Goal: Communication & Community: Answer question/provide support

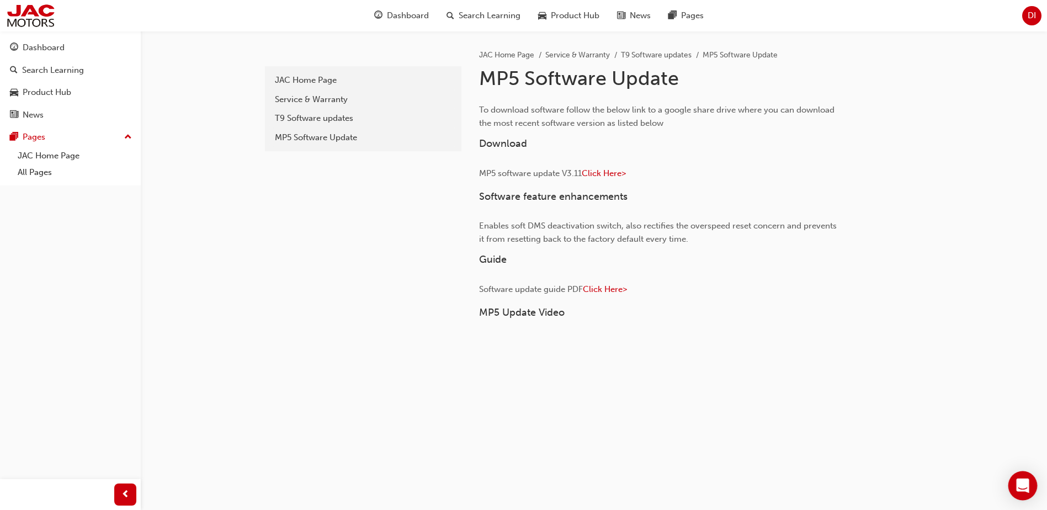
click at [1018, 481] on icon "Open Intercom Messenger" at bounding box center [1022, 486] width 13 height 14
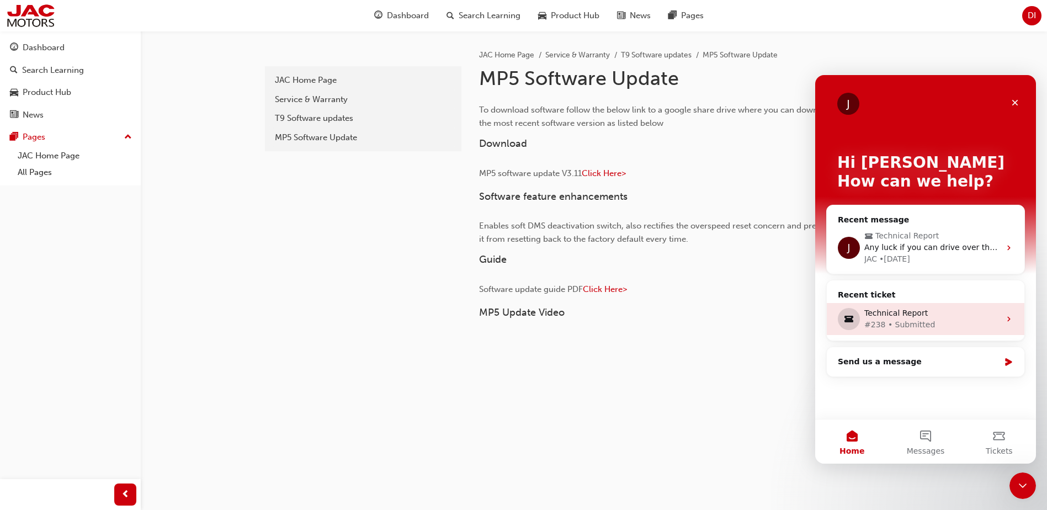
click at [913, 330] on div "#238 • Submitted" at bounding box center [933, 325] width 136 height 12
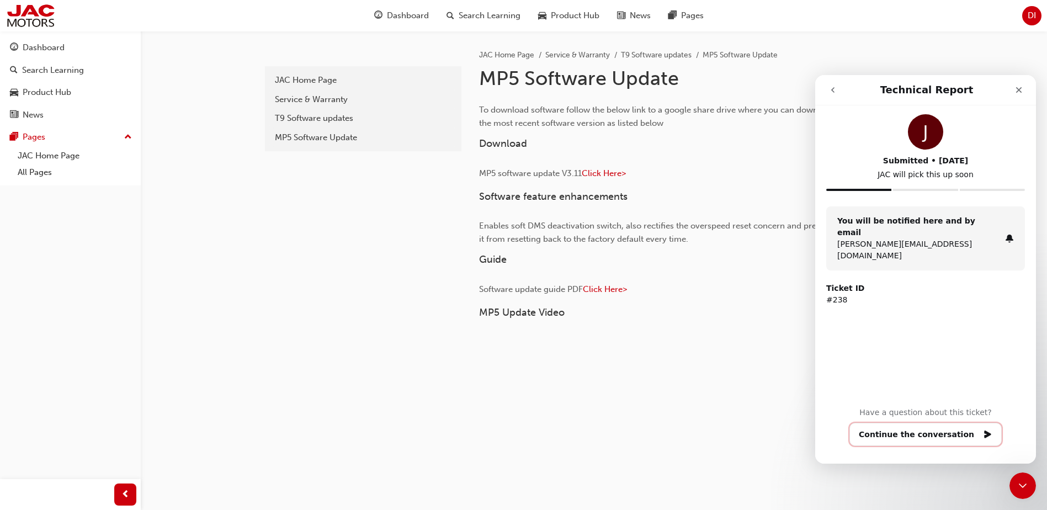
click at [927, 428] on button "Continue the conversation" at bounding box center [926, 434] width 152 height 23
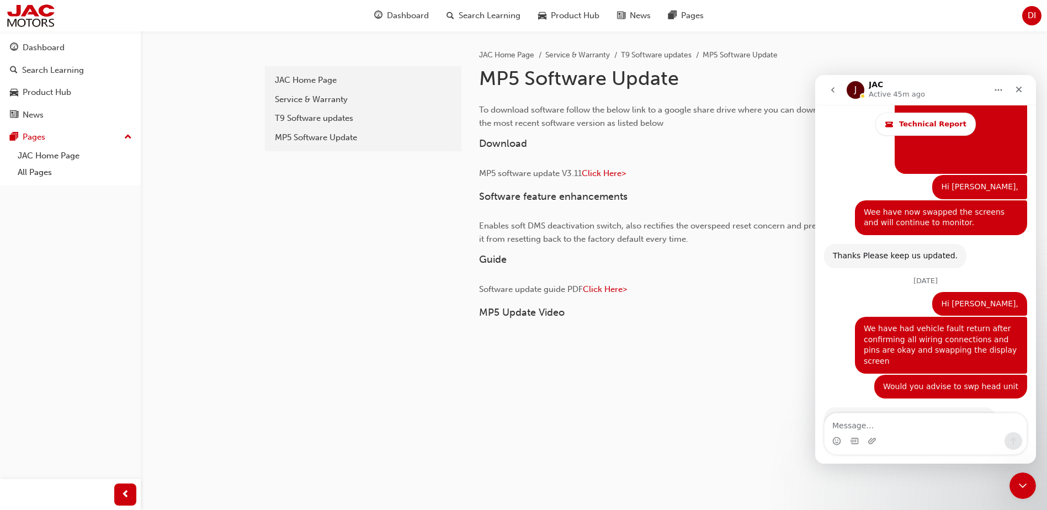
scroll to position [4885, 0]
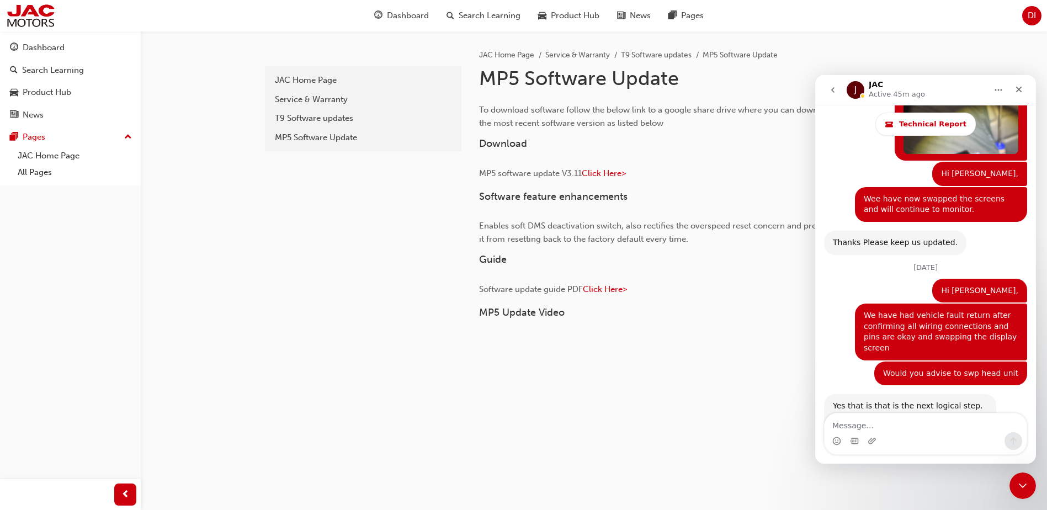
click at [824, 91] on button "go back" at bounding box center [833, 89] width 21 height 21
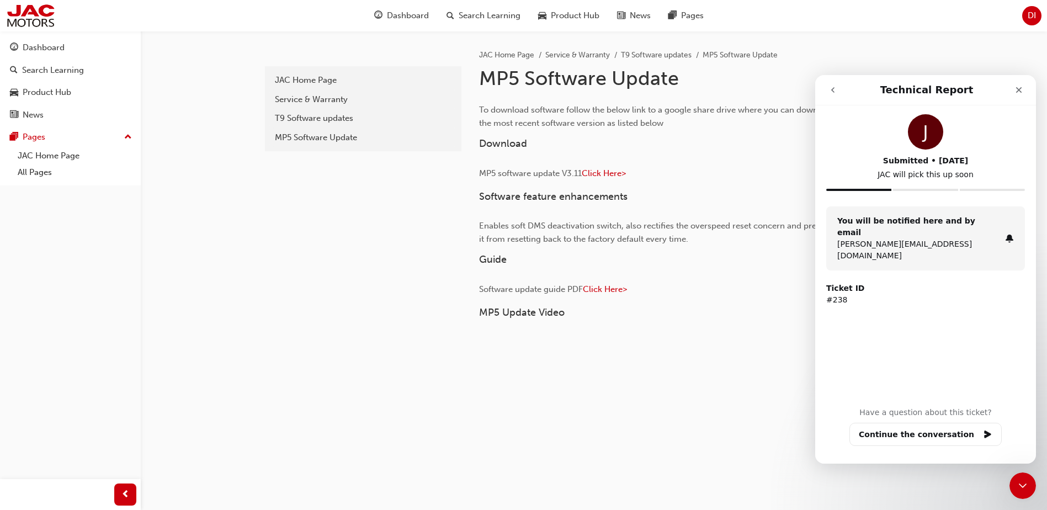
scroll to position [0, 0]
click at [830, 93] on icon "go back" at bounding box center [833, 90] width 9 height 9
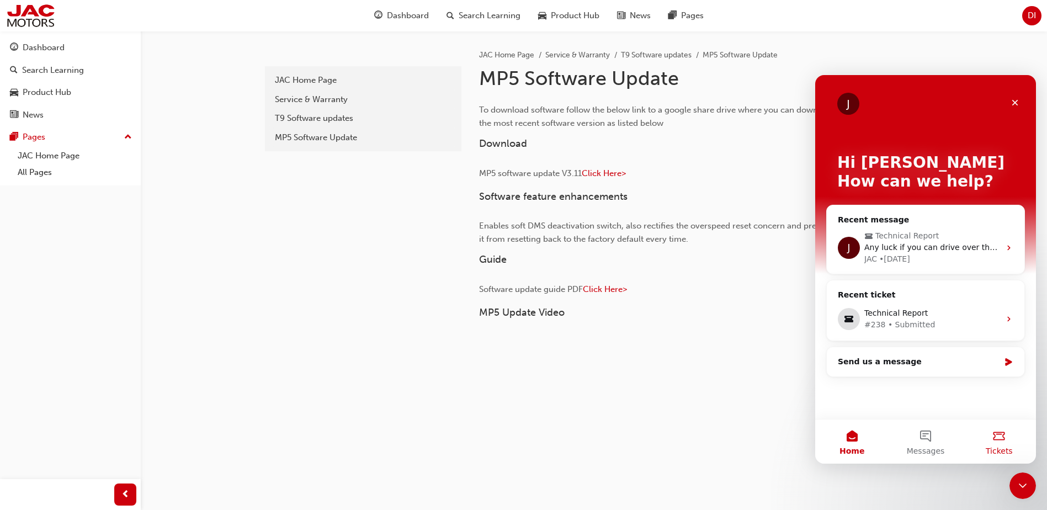
click at [1001, 444] on button "Tickets" at bounding box center [999, 442] width 73 height 44
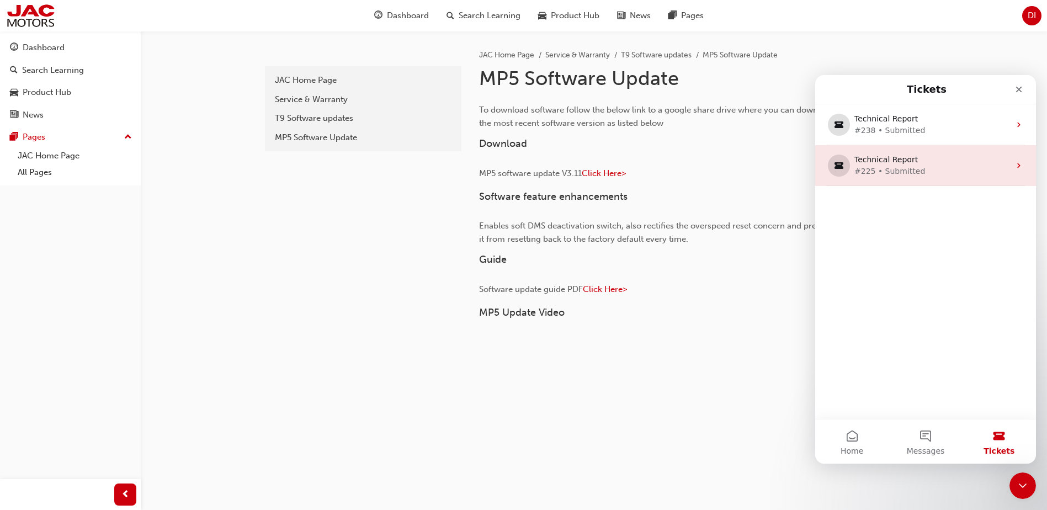
click at [916, 169] on div "#225 • Submitted" at bounding box center [924, 172] width 138 height 12
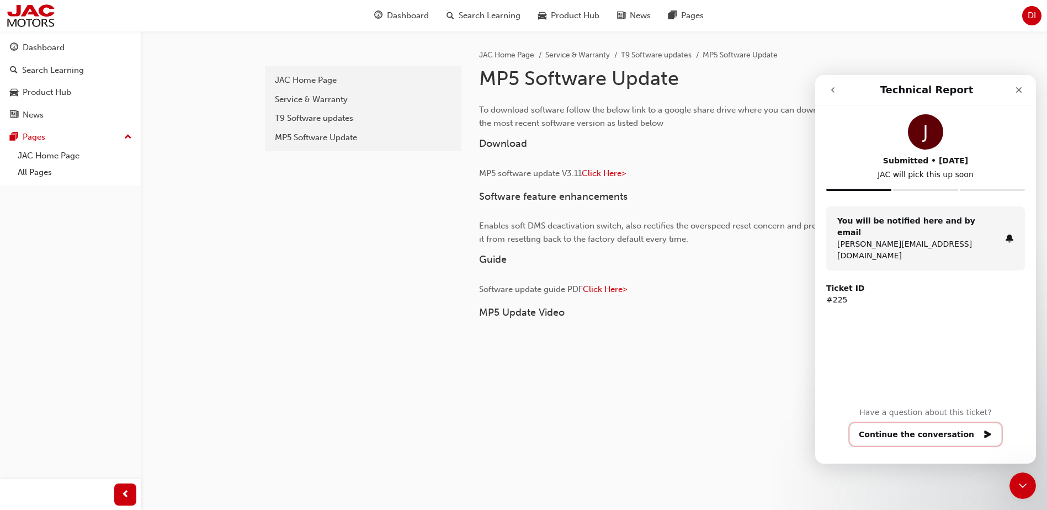
click at [937, 430] on button "Continue the conversation" at bounding box center [926, 434] width 152 height 23
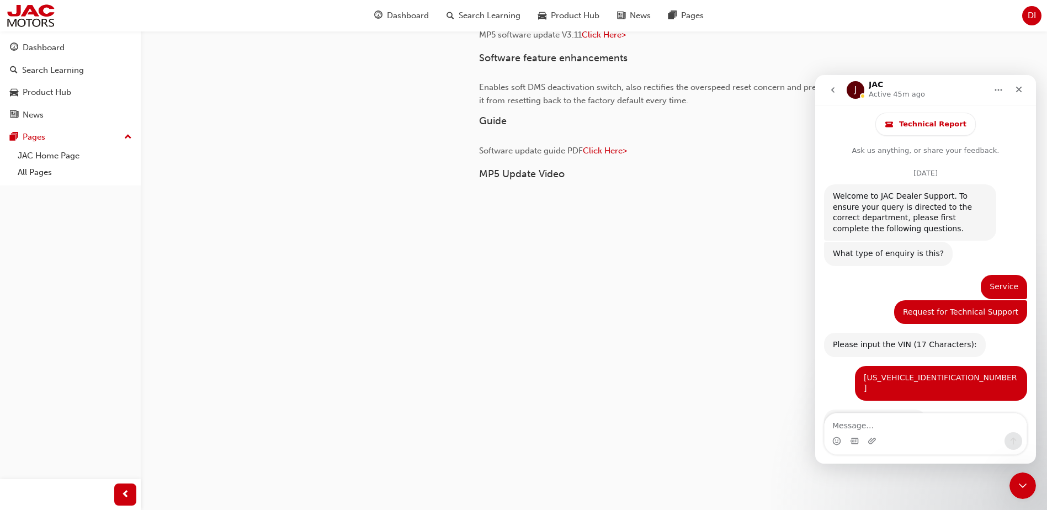
scroll to position [9812, 0]
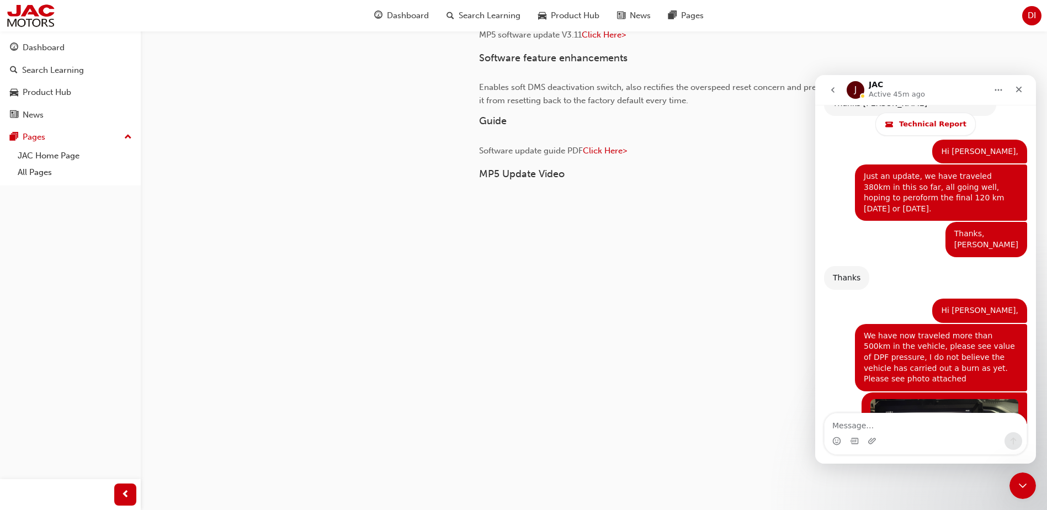
click at [888, 427] on textarea "Message…" at bounding box center [926, 423] width 202 height 19
type textarea "i Hi"
drag, startPoint x: 861, startPoint y: 426, endPoint x: 1613, endPoint y: 501, distance: 756.2
click html "J JAC Active 45m ago Technical Report Ask us anything, or share your feedback. …"
type textarea "M"
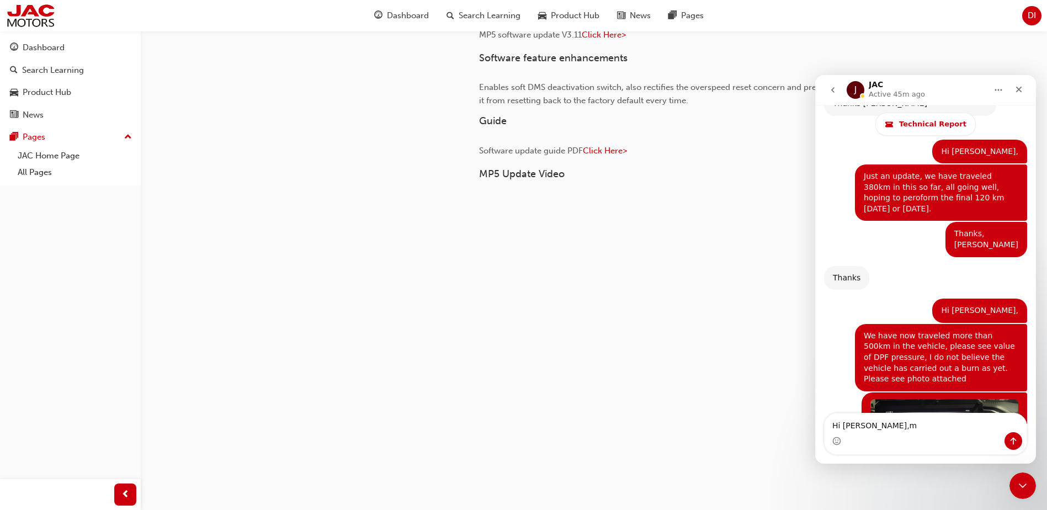
type textarea "Hi [PERSON_NAME],"
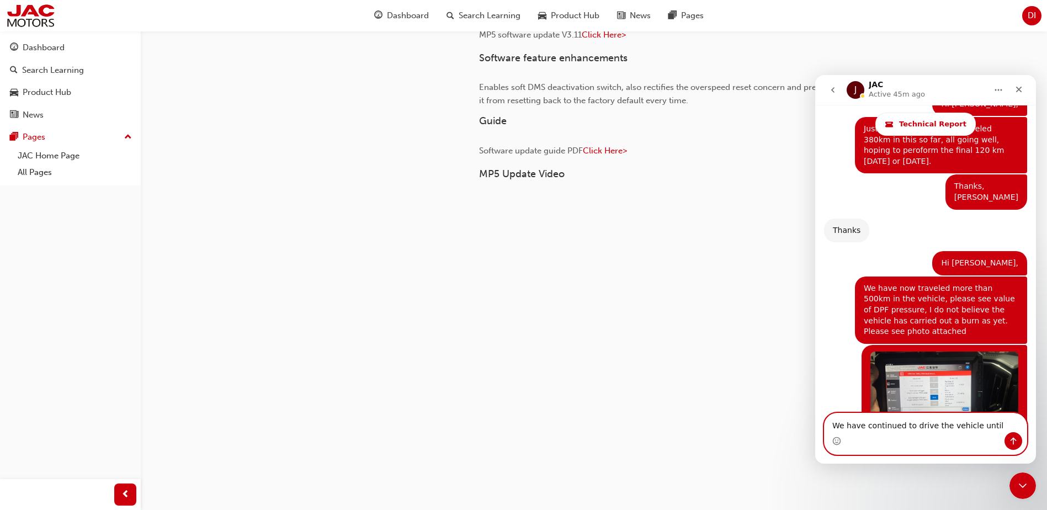
click at [999, 424] on textarea "We have continued to drive the vehicle until" at bounding box center [926, 423] width 202 height 19
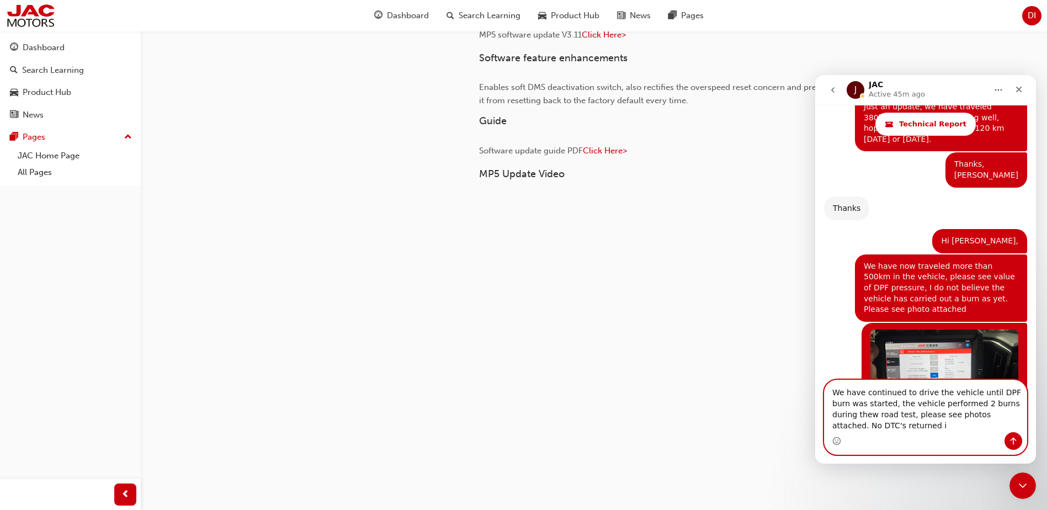
scroll to position [9893, 0]
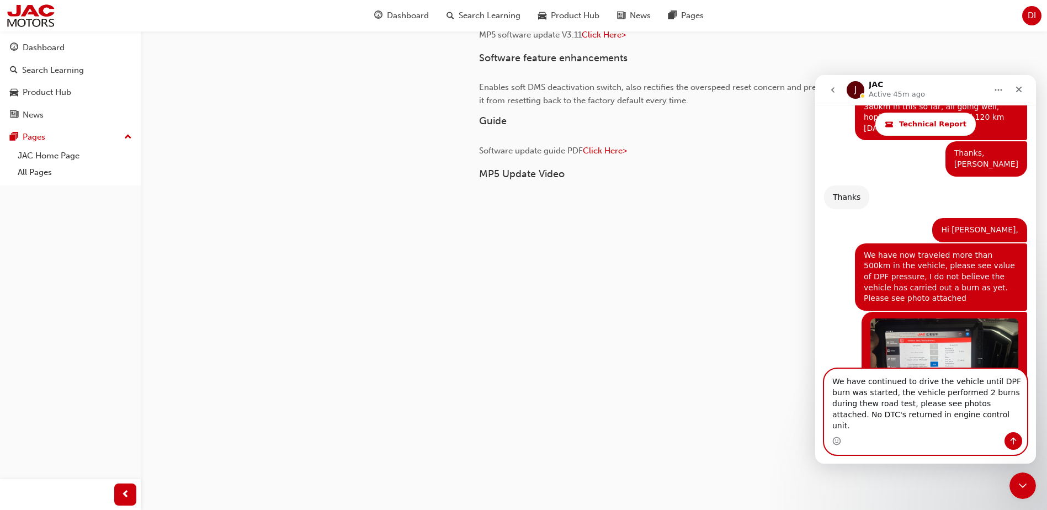
type textarea "We have continued to drive the vehicle until DPF burn was started, the vehicle …"
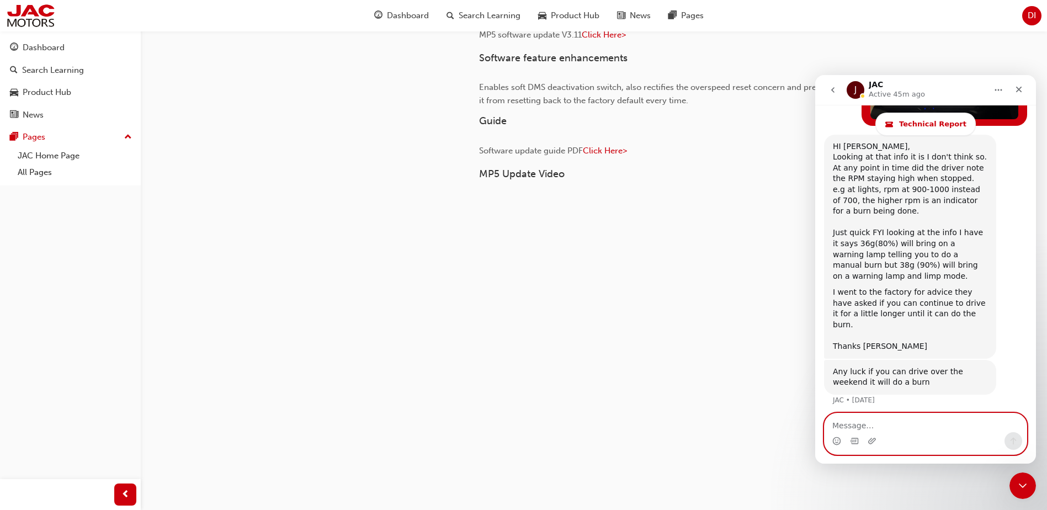
scroll to position [10188, 0]
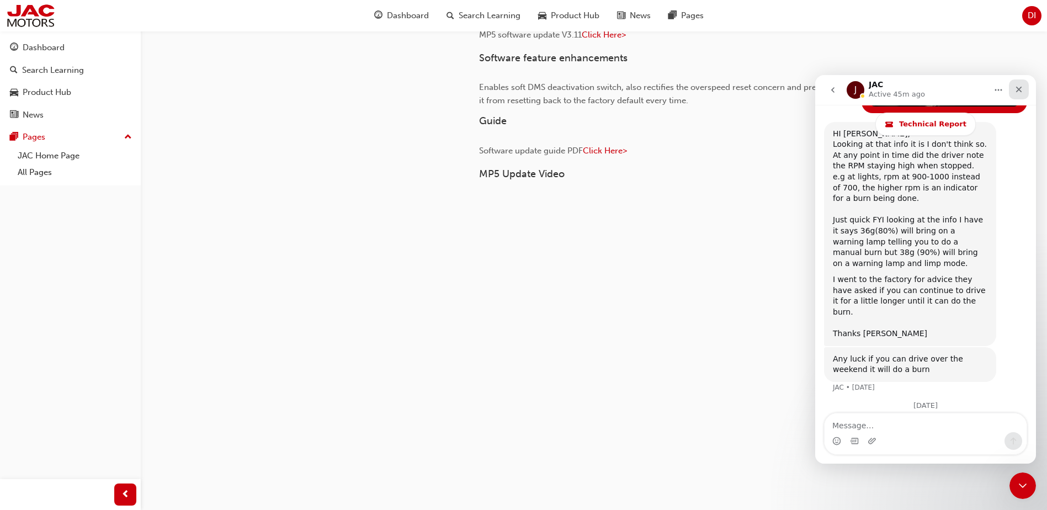
click at [1025, 91] on div "Close" at bounding box center [1019, 89] width 20 height 20
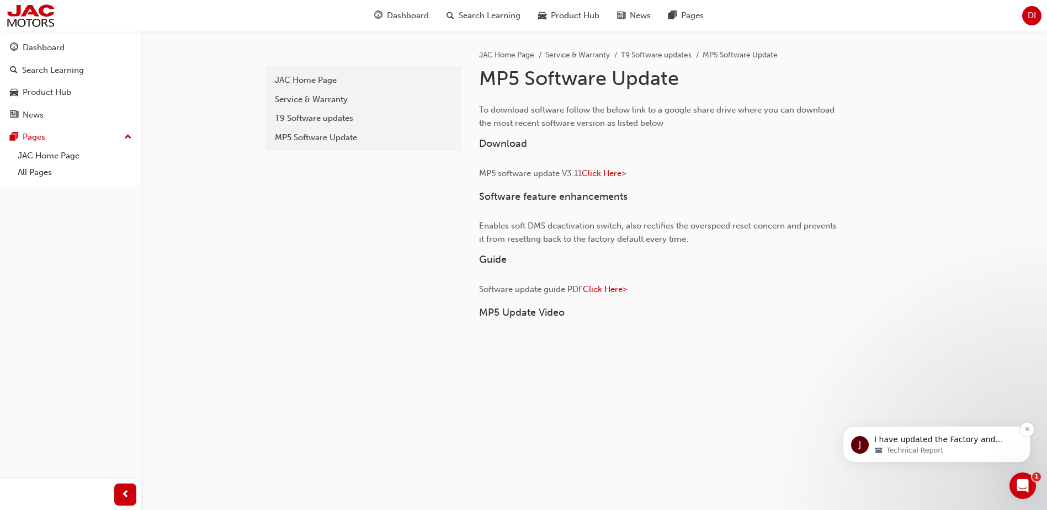
click at [954, 452] on div "Technical Report" at bounding box center [945, 451] width 142 height 10
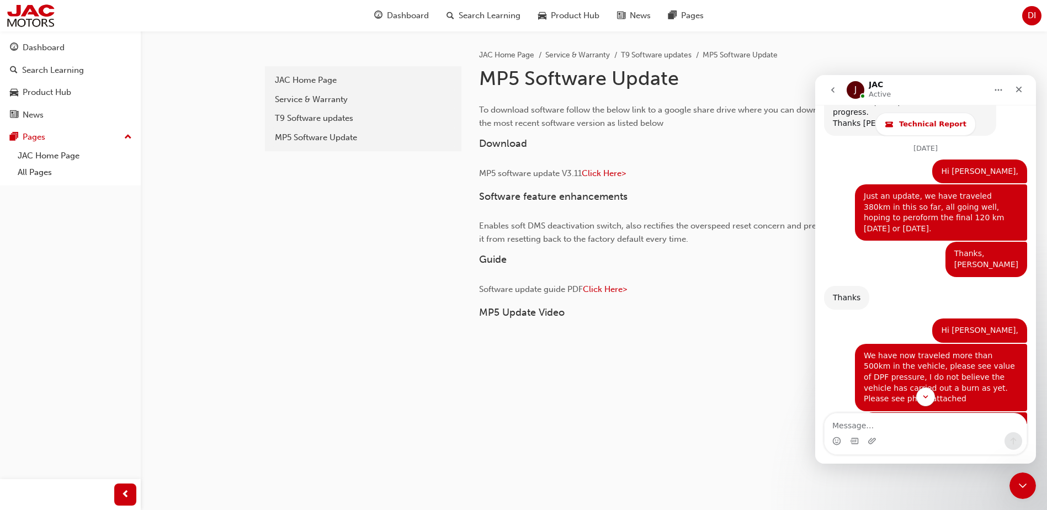
scroll to position [10232, 0]
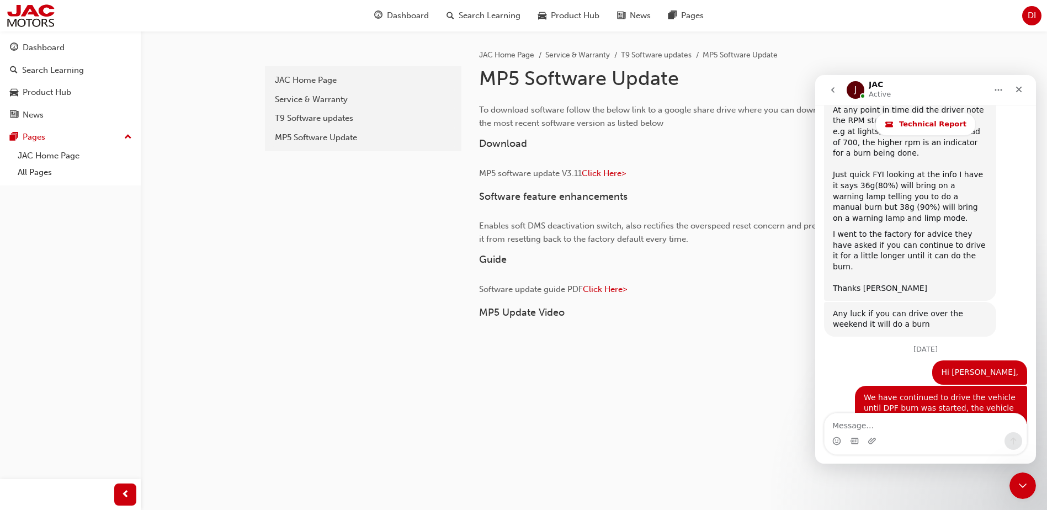
drag, startPoint x: 1035, startPoint y: 118, endPoint x: 1856, endPoint y: 500, distance: 906.0
click at [1026, 91] on div "Close" at bounding box center [1019, 89] width 20 height 20
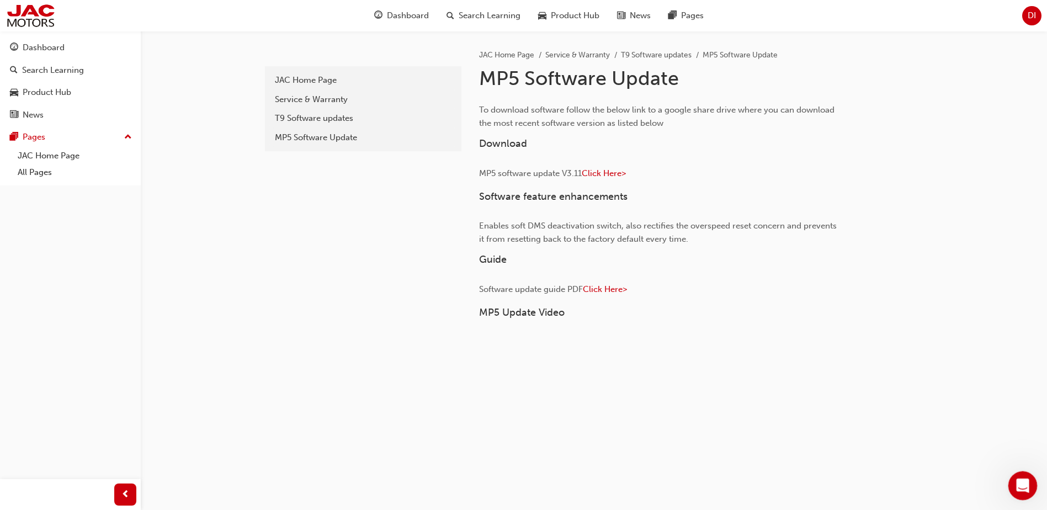
click at [1021, 486] on icon "Open Intercom Messenger" at bounding box center [1022, 484] width 18 height 18
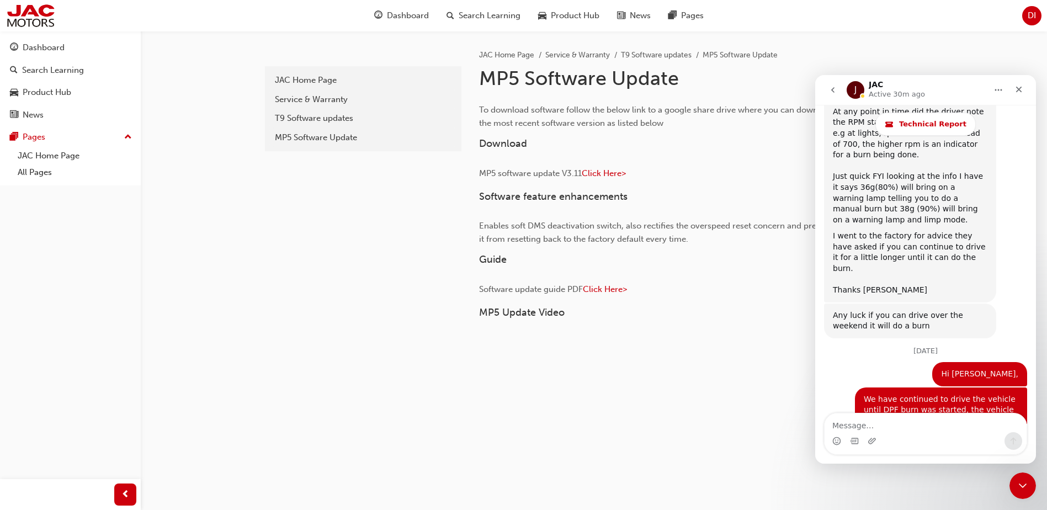
click at [834, 91] on icon "go back" at bounding box center [833, 90] width 9 height 9
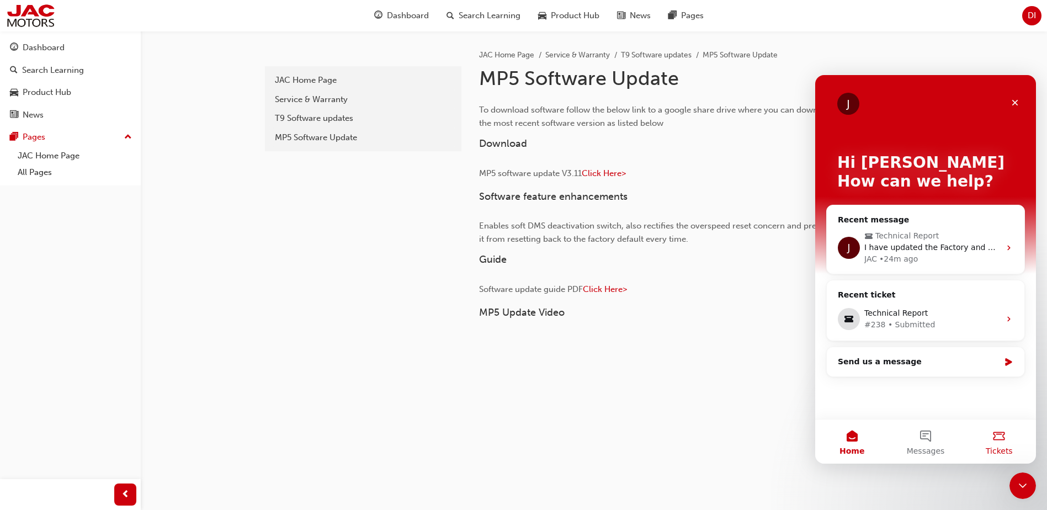
click at [1000, 441] on button "Tickets" at bounding box center [999, 442] width 73 height 44
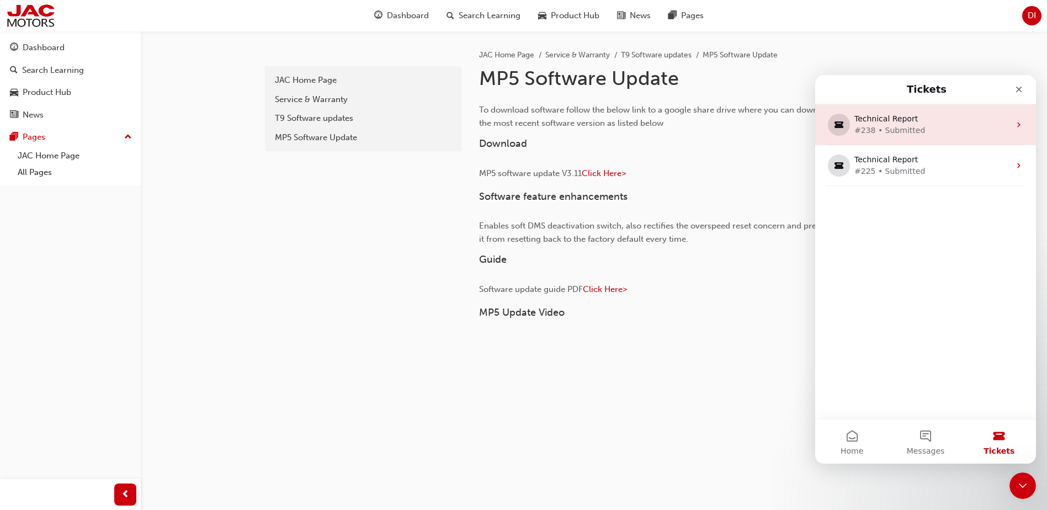
click at [890, 123] on div "Technical Report" at bounding box center [924, 119] width 138 height 12
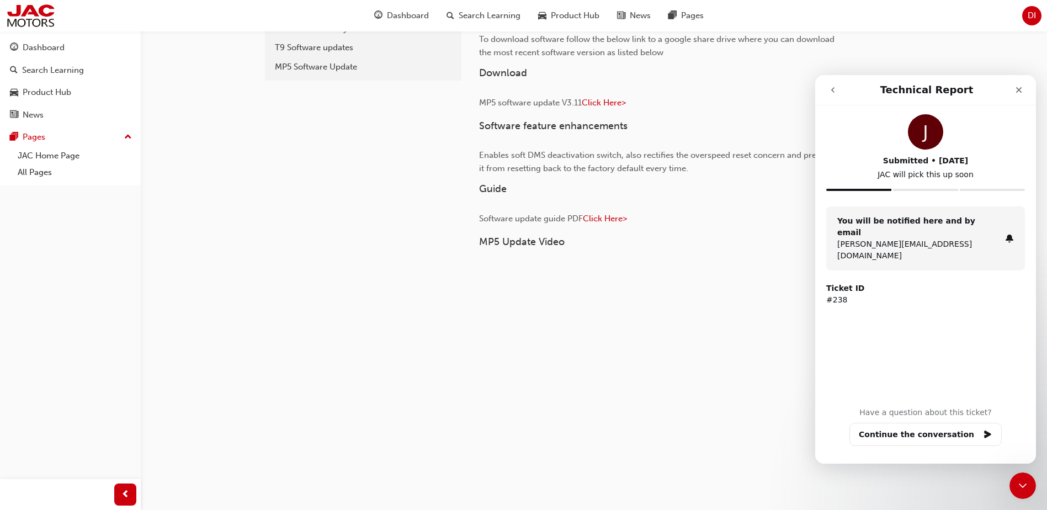
scroll to position [139, 0]
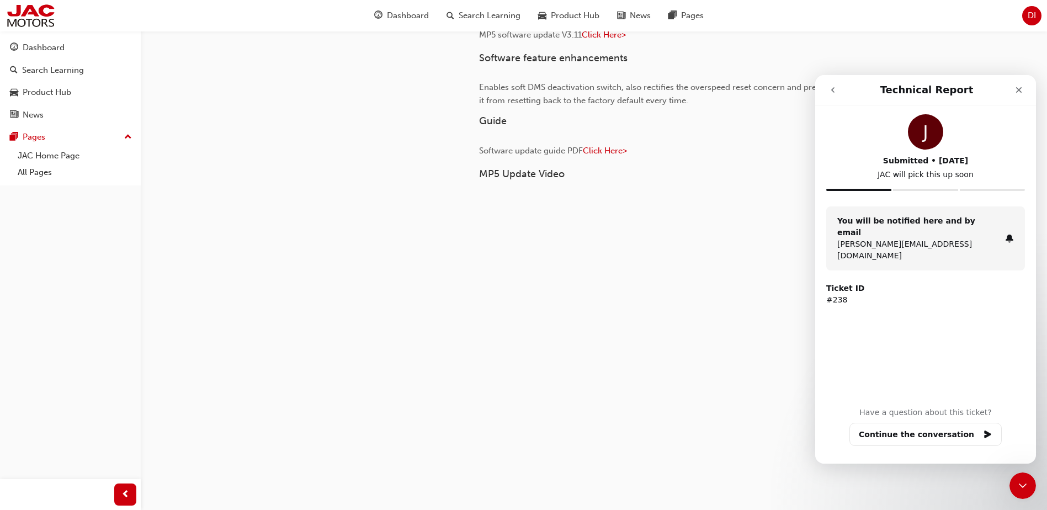
click at [956, 238] on p "[PERSON_NAME][EMAIL_ADDRESS][DOMAIN_NAME]" at bounding box center [919, 249] width 163 height 23
click at [921, 437] on button "Continue the conversation" at bounding box center [926, 434] width 152 height 23
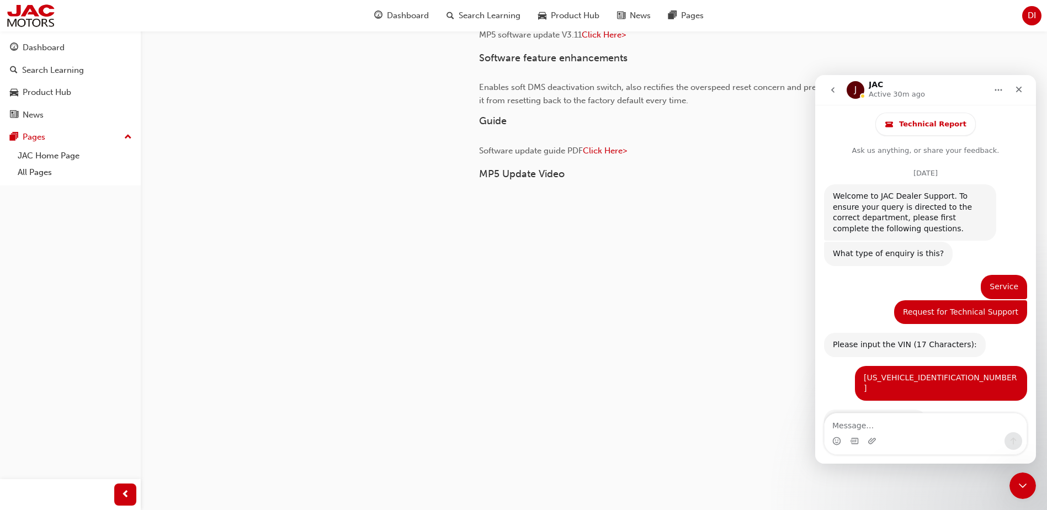
scroll to position [4885, 0]
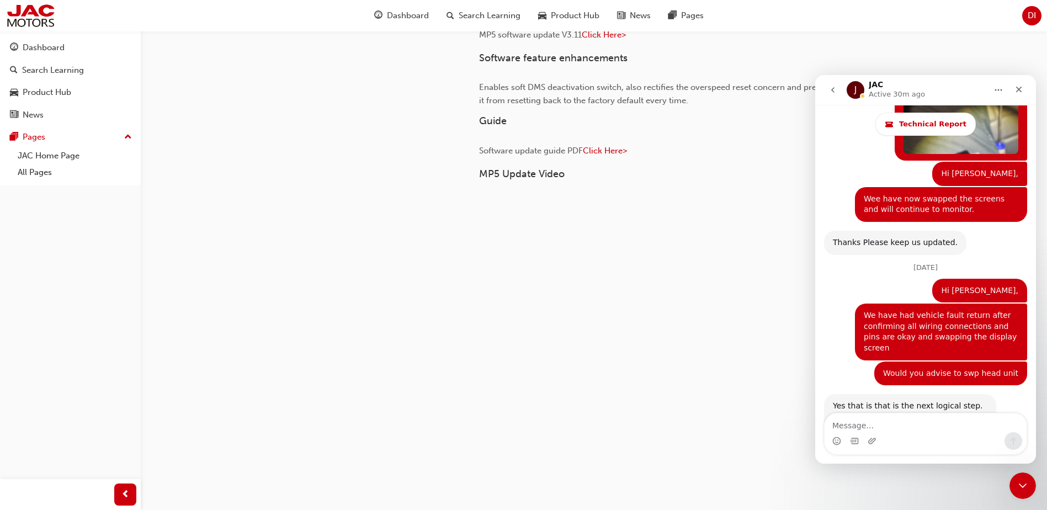
click at [831, 93] on icon "go back" at bounding box center [833, 90] width 9 height 9
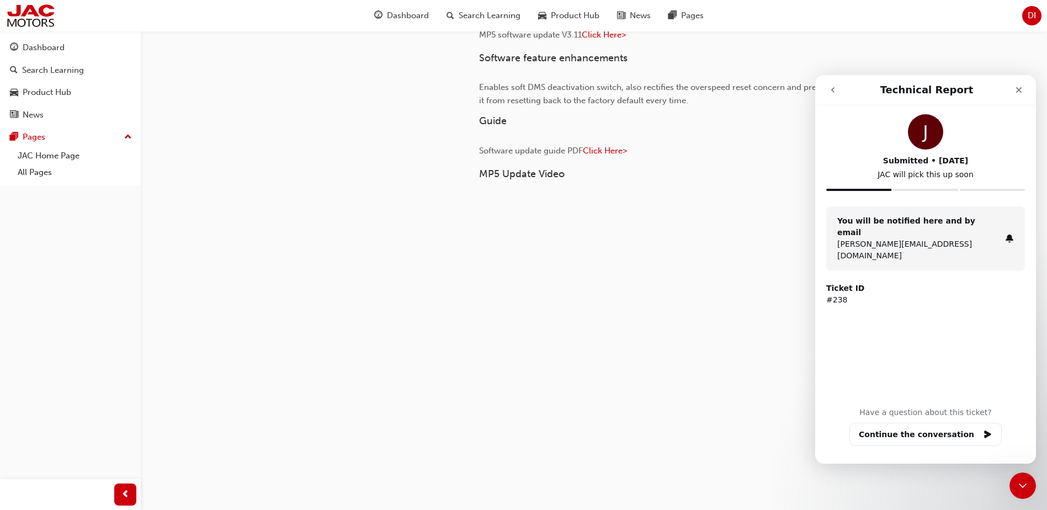
scroll to position [0, 0]
click at [835, 96] on button "go back" at bounding box center [833, 89] width 21 height 21
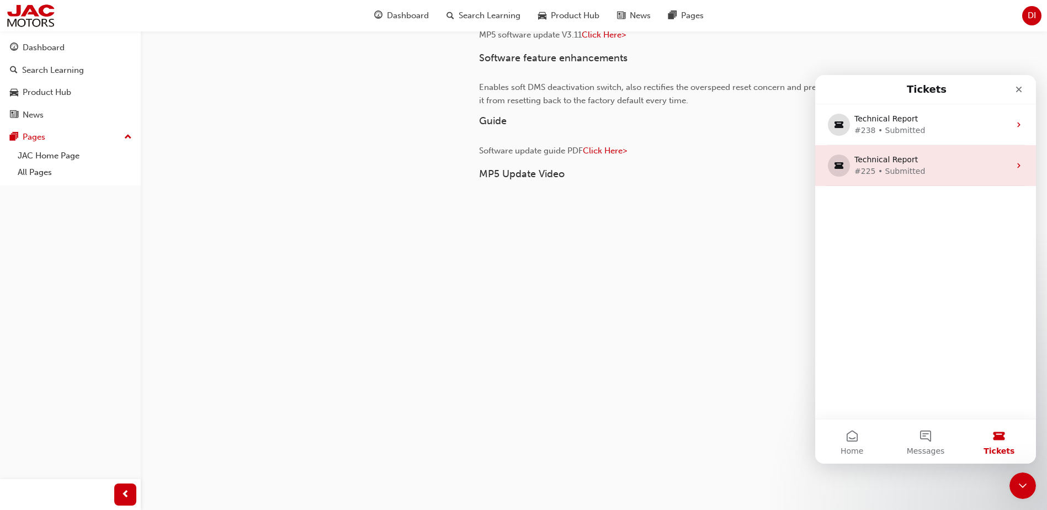
click at [892, 155] on div "Technical Report" at bounding box center [924, 160] width 138 height 12
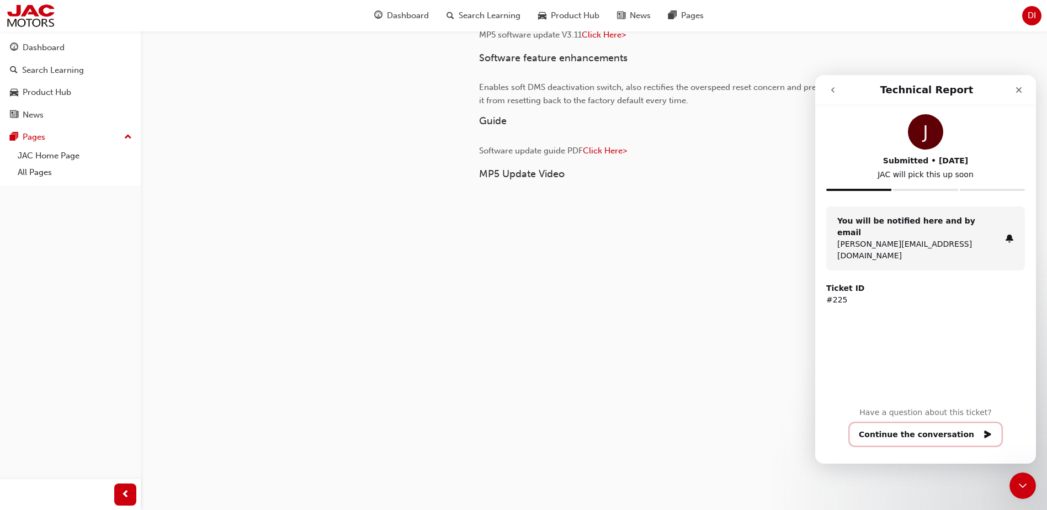
click at [939, 436] on button "Continue the conversation" at bounding box center [926, 434] width 152 height 23
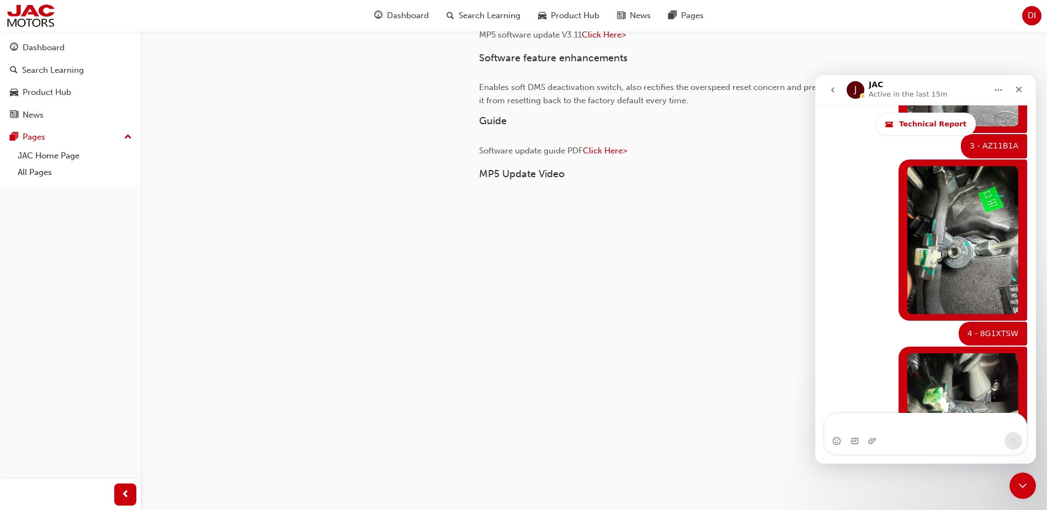
scroll to position [10326, 0]
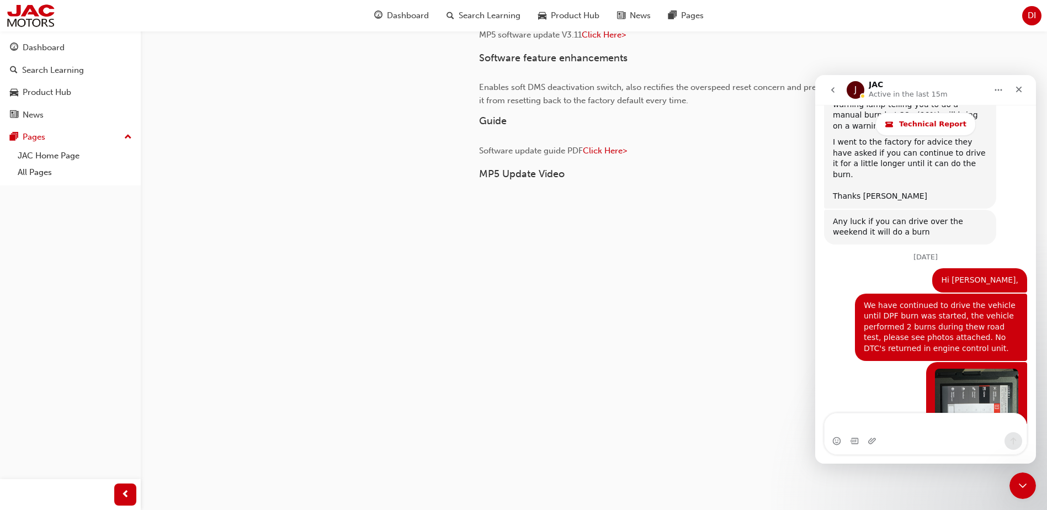
drag, startPoint x: 865, startPoint y: 1, endPoint x: 303, endPoint y: 96, distance: 570.1
click at [303, 96] on div "11ec04a7-11c9-416f-92dd-e586a1dabc50 JAC Home Page Service & Warranty T9 Softwa…" at bounding box center [362, 169] width 199 height 555
